Goal: Book appointment/travel/reservation

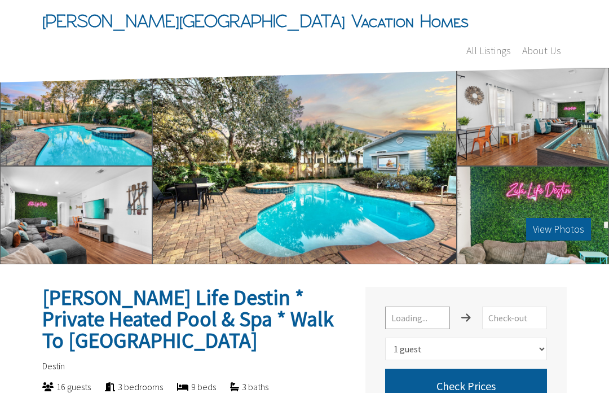
select select "1"
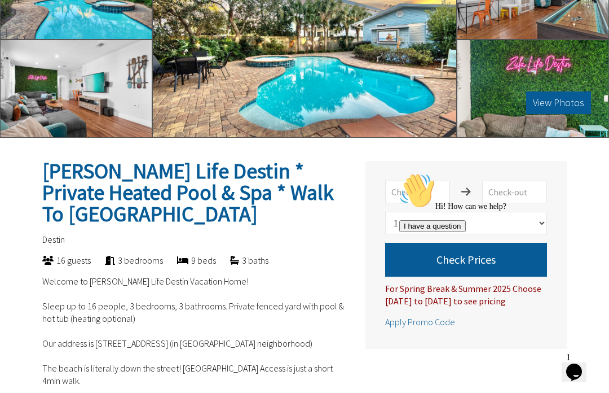
scroll to position [125, 0]
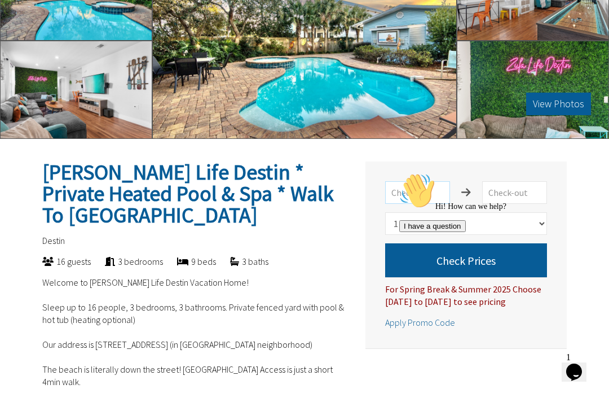
click at [412, 181] on input "text" at bounding box center [417, 192] width 65 height 23
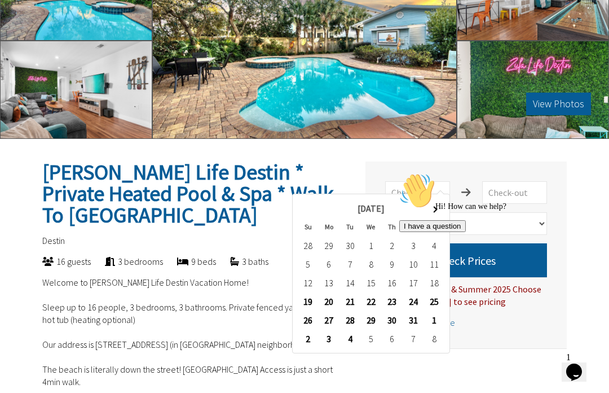
type input "[DATE]"
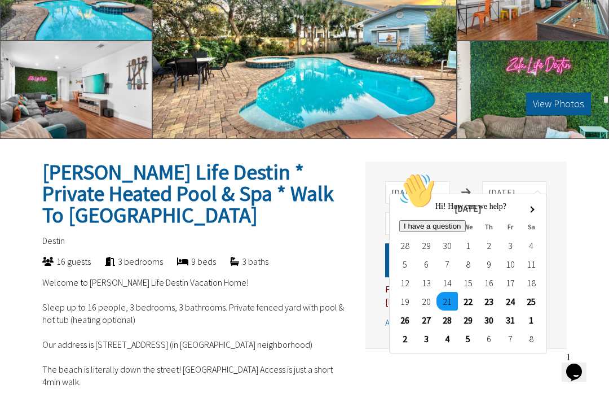
click at [491, 173] on div at bounding box center [500, 173] width 203 height 0
click at [497, 232] on div "Hi! How can we help? I have a question" at bounding box center [500, 202] width 203 height 59
click at [494, 232] on div "Hi! How can we help? I have a question" at bounding box center [500, 202] width 203 height 59
click at [495, 232] on div "Hi! How can we help? I have a question" at bounding box center [500, 202] width 203 height 59
click at [501, 173] on div at bounding box center [500, 173] width 203 height 0
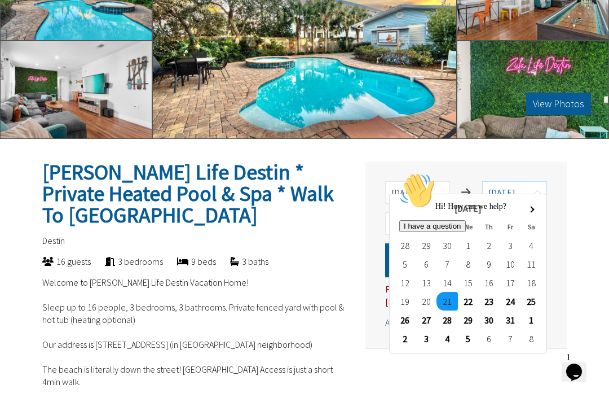
click at [531, 181] on input "[DATE]" at bounding box center [514, 192] width 65 height 23
click at [493, 232] on div "Hi! How can we help? I have a question" at bounding box center [500, 202] width 203 height 59
click at [583, 368] on div "Opens Chat This icon Opens the chat window." at bounding box center [574, 372] width 18 height 18
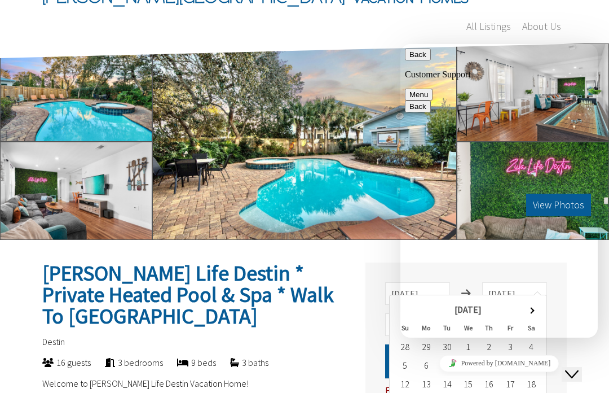
scroll to position [0, 0]
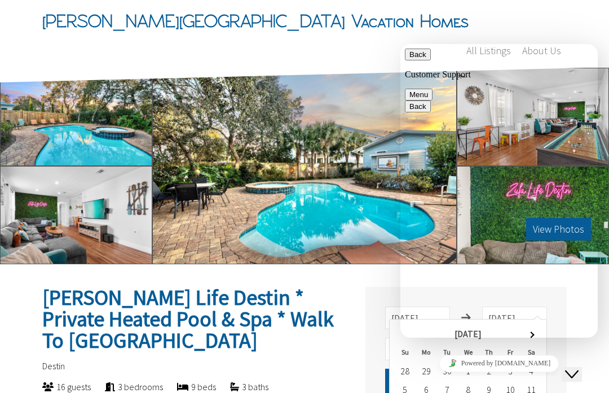
click at [428, 90] on span "Menu" at bounding box center [428, 94] width 0 height 8
